Goal: Manage account settings

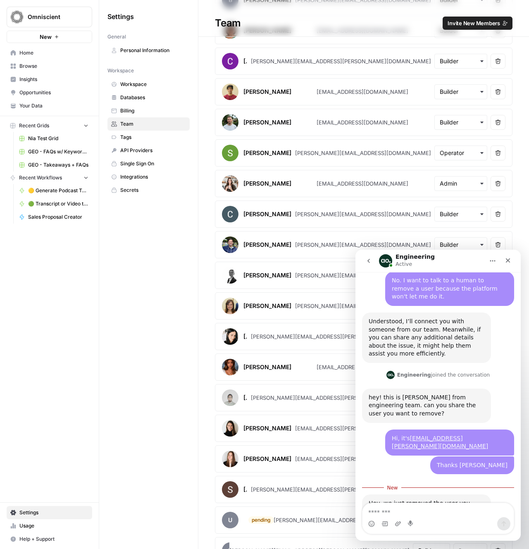
scroll to position [528, 0]
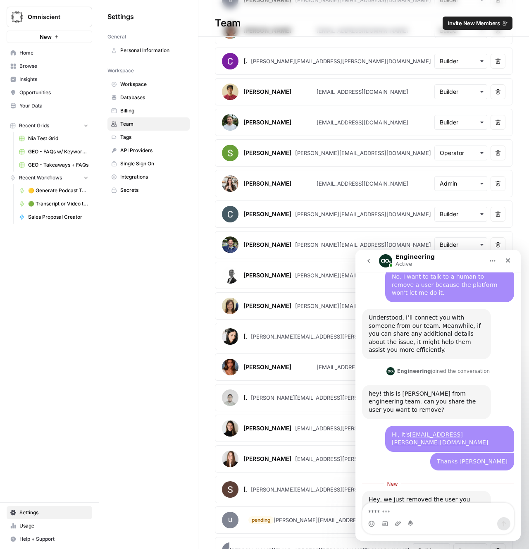
click at [395, 511] on textarea "Message…" at bounding box center [438, 510] width 151 height 14
type textarea "*********"
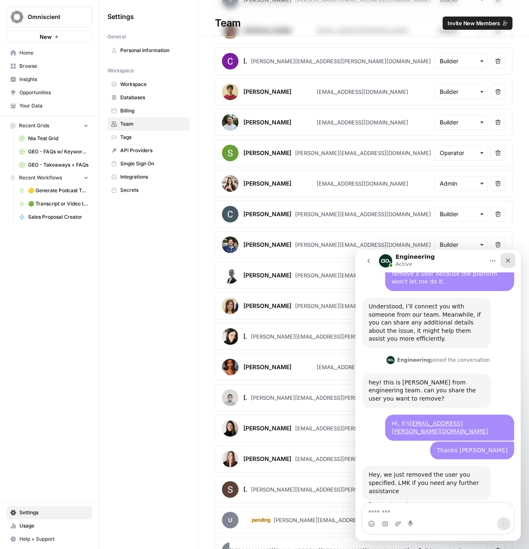
click at [510, 255] on div "Close" at bounding box center [508, 260] width 15 height 15
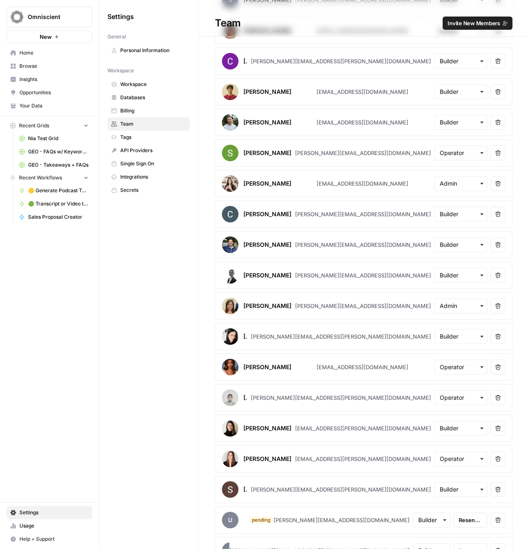
click at [119, 381] on div "Settings General Personal Information Workspace Workspace Databases Billing Tea…" at bounding box center [148, 274] width 99 height 549
drag, startPoint x: 119, startPoint y: 381, endPoint x: 151, endPoint y: 386, distance: 32.8
click at [119, 381] on div "Settings General Personal Information Workspace Workspace Databases Billing Tea…" at bounding box center [148, 274] width 99 height 549
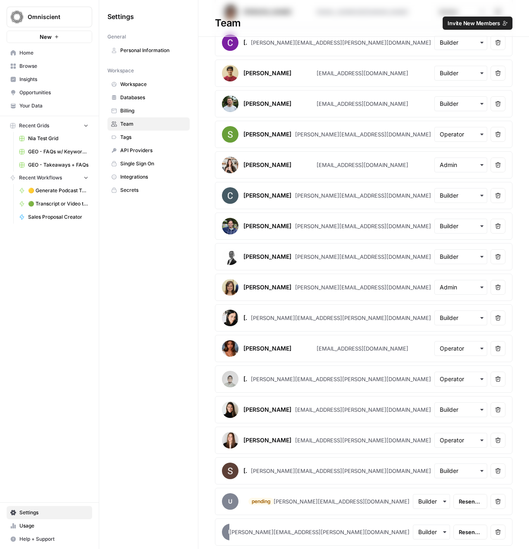
click at [500, 499] on icon "button" at bounding box center [499, 502] width 6 height 6
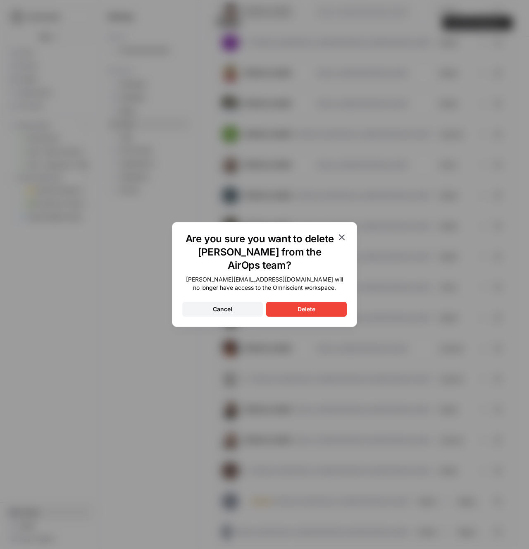
click at [306, 305] on div "Delete" at bounding box center [307, 309] width 18 height 8
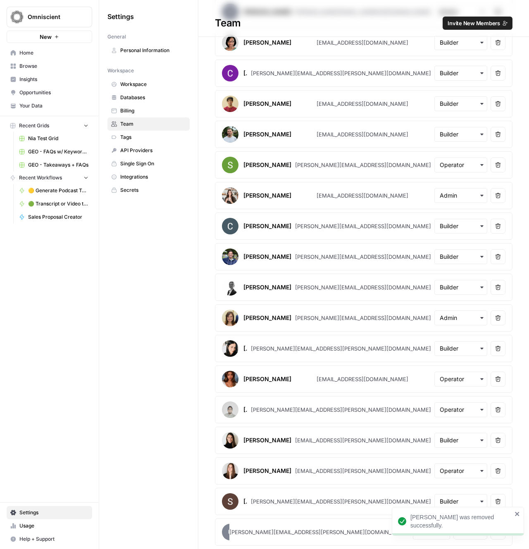
scroll to position [201, 0]
drag, startPoint x: 147, startPoint y: 316, endPoint x: 147, endPoint y: 311, distance: 5.0
click at [147, 314] on div "Settings General Personal Information Workspace Workspace Databases Billing Tea…" at bounding box center [148, 274] width 99 height 549
click at [148, 309] on div "Settings General Personal Information Workspace Workspace Databases Billing Tea…" at bounding box center [148, 274] width 99 height 549
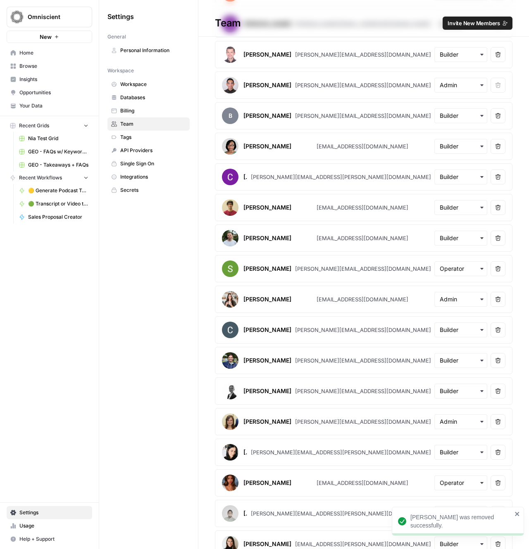
scroll to position [0, 0]
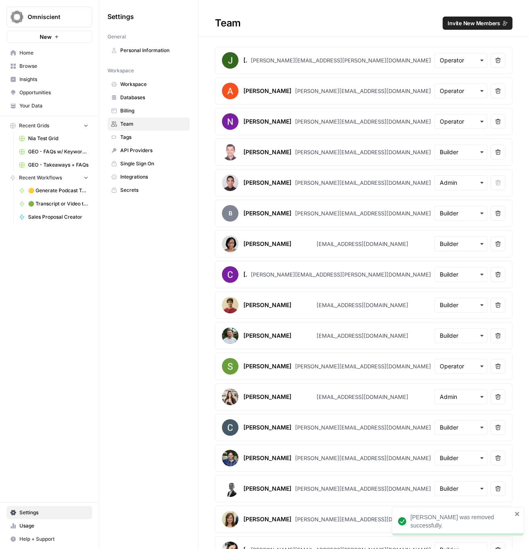
drag, startPoint x: 133, startPoint y: 356, endPoint x: 146, endPoint y: 312, distance: 45.7
click at [134, 348] on div "Settings General Personal Information Workspace Workspace Databases Billing Tea…" at bounding box center [148, 274] width 99 height 549
drag, startPoint x: 146, startPoint y: 290, endPoint x: 270, endPoint y: 306, distance: 124.7
click at [147, 290] on div "Settings General Personal Information Workspace Workspace Databases Billing Tea…" at bounding box center [148, 274] width 99 height 549
drag, startPoint x: 299, startPoint y: 60, endPoint x: 257, endPoint y: 63, distance: 41.9
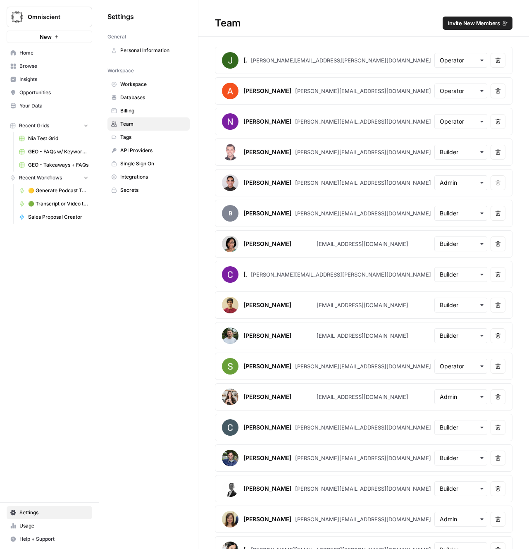
click at [245, 61] on div "[PERSON_NAME]" at bounding box center [246, 60] width 4 height 8
click at [248, 62] on div "[PERSON_NAME]" at bounding box center [246, 60] width 4 height 8
copy div "[PERSON_NAME]"
